Goal: Connect with others: Connect with others

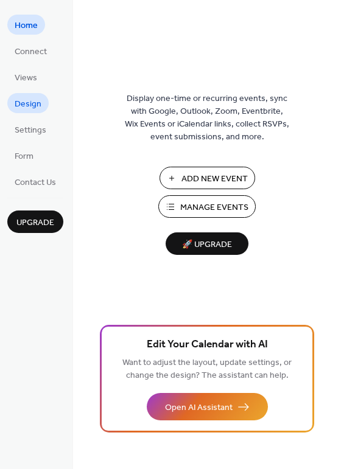
click at [23, 103] on span "Design" at bounding box center [28, 104] width 27 height 13
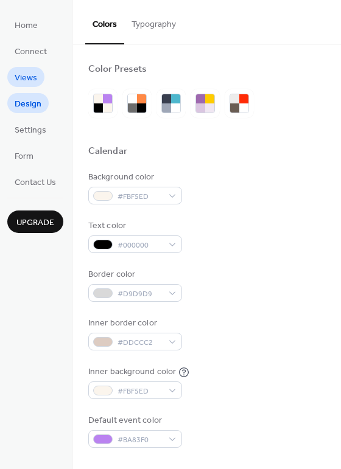
click at [27, 74] on span "Views" at bounding box center [26, 78] width 23 height 13
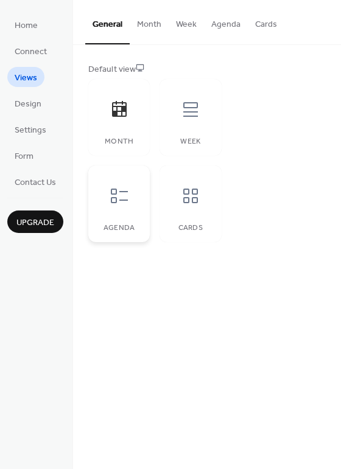
click at [120, 203] on icon at bounding box center [119, 195] width 19 height 19
click at [26, 49] on span "Connect" at bounding box center [31, 52] width 32 height 13
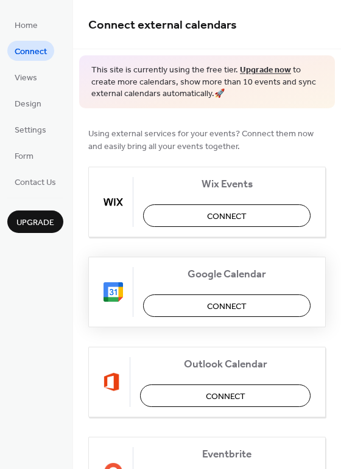
drag, startPoint x: 217, startPoint y: 296, endPoint x: 218, endPoint y: 304, distance: 8.1
click at [218, 304] on span "Connect" at bounding box center [227, 306] width 40 height 13
click at [247, 304] on div "Google Calendar Connect" at bounding box center [206, 292] width 237 height 71
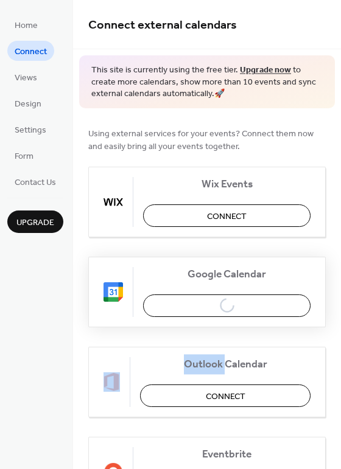
click at [247, 304] on div "Google Calendar Connect" at bounding box center [206, 292] width 237 height 71
click at [20, 24] on span "Home" at bounding box center [26, 25] width 23 height 13
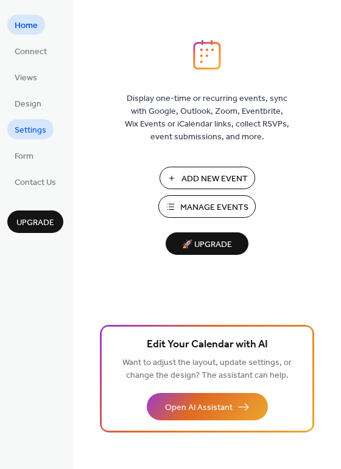
click at [26, 128] on span "Settings" at bounding box center [31, 130] width 32 height 13
click at [22, 130] on span "Settings" at bounding box center [31, 130] width 32 height 13
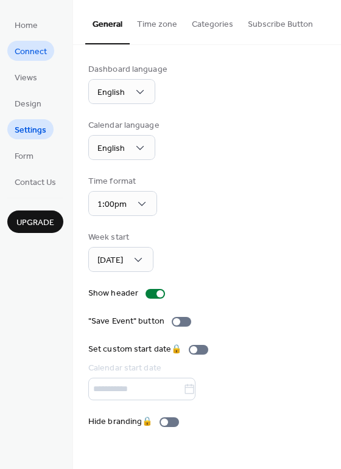
click at [27, 54] on span "Connect" at bounding box center [31, 52] width 32 height 13
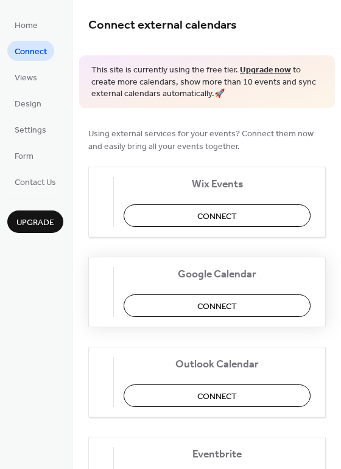
click at [193, 309] on button "Connect" at bounding box center [217, 306] width 187 height 23
